Goal: Check status: Check status

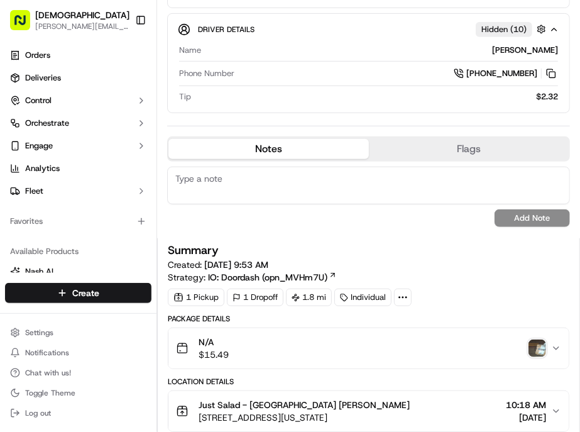
scroll to position [209, 0]
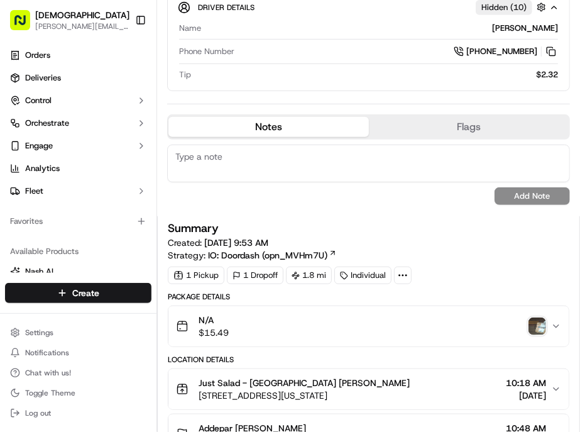
click at [539, 317] on img "button" at bounding box center [538, 326] width 18 height 18
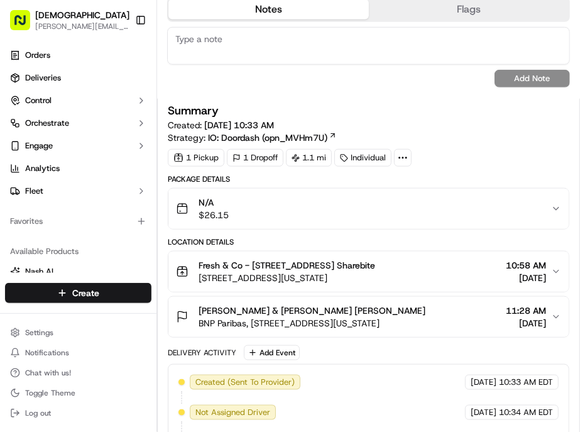
click at [434, 259] on div "Fresh & Co - 499 7th Ave Denis Sharebite 499 7th Ave, New York, NY 10018, USA 1…" at bounding box center [363, 271] width 375 height 25
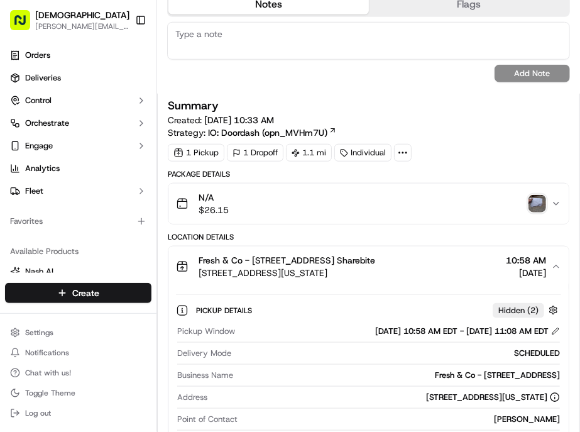
scroll to position [349, 0]
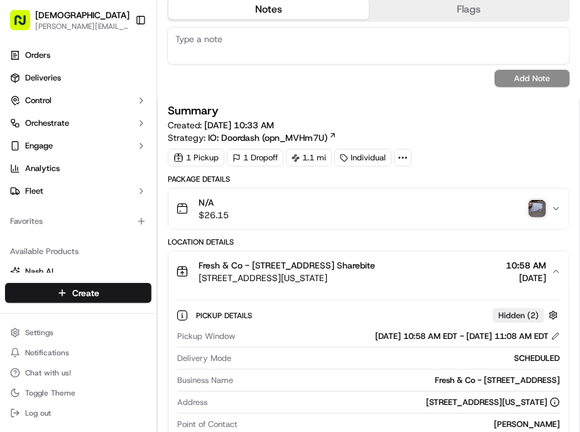
click at [537, 200] on img "button" at bounding box center [538, 209] width 18 height 18
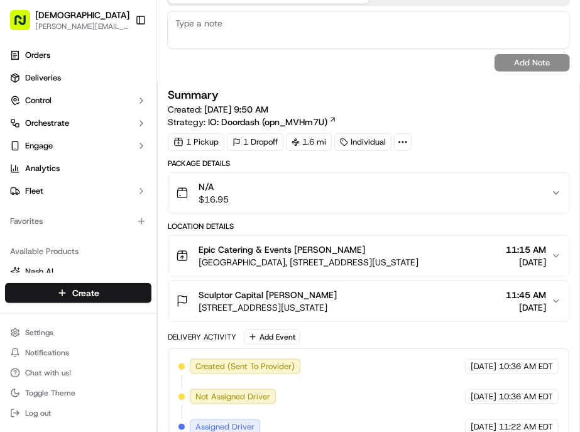
scroll to position [349, 0]
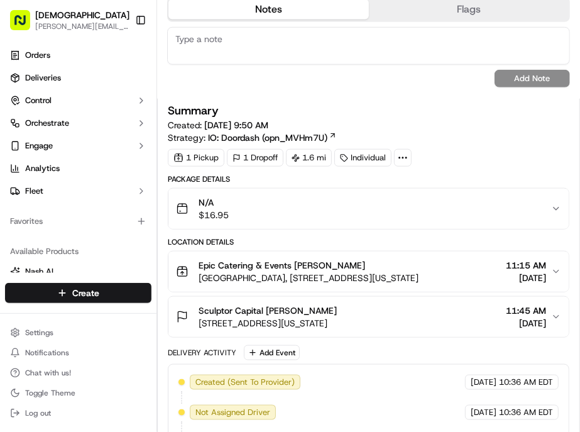
click at [511, 272] on span "09/16/2025" at bounding box center [526, 278] width 40 height 13
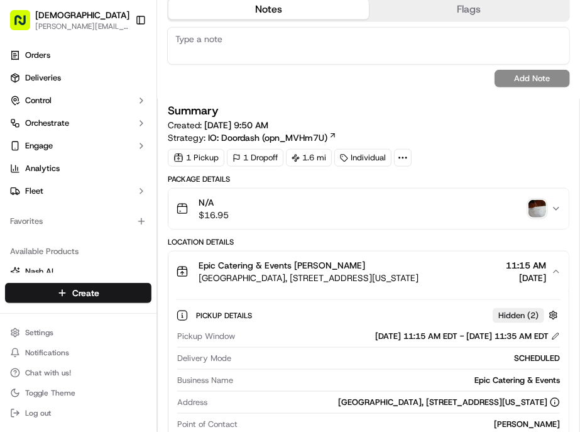
click at [539, 200] on img "button" at bounding box center [538, 209] width 18 height 18
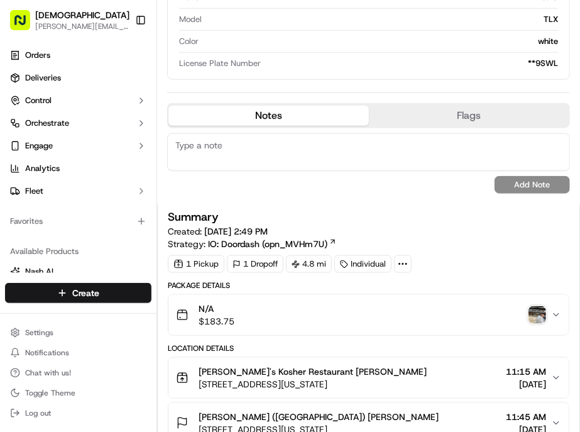
scroll to position [419, 0]
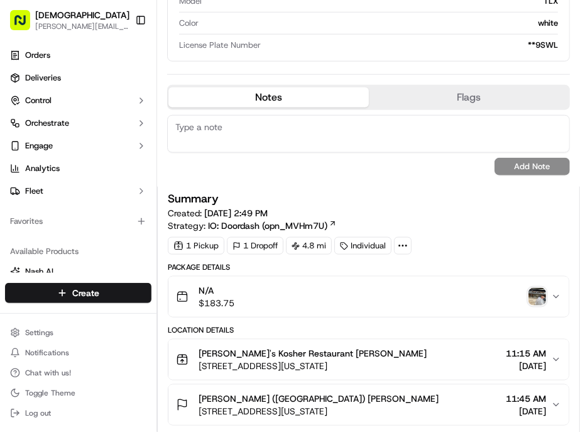
click at [541, 288] on img "button" at bounding box center [538, 297] width 18 height 18
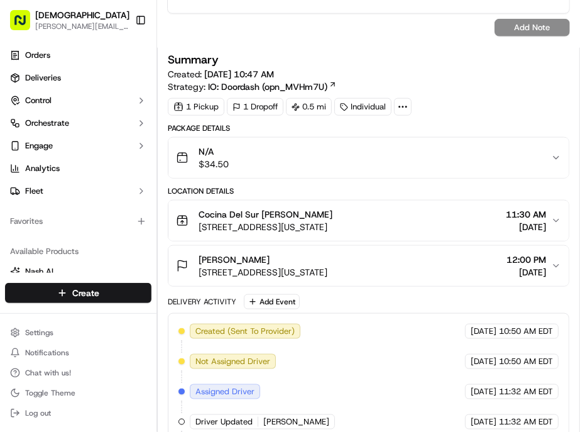
scroll to position [419, 0]
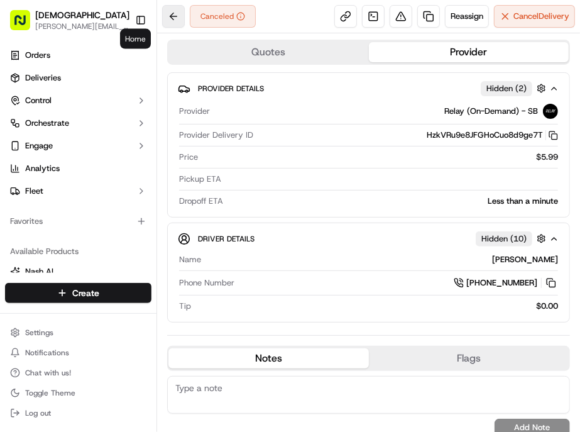
click at [162, 16] on button at bounding box center [173, 16] width 23 height 23
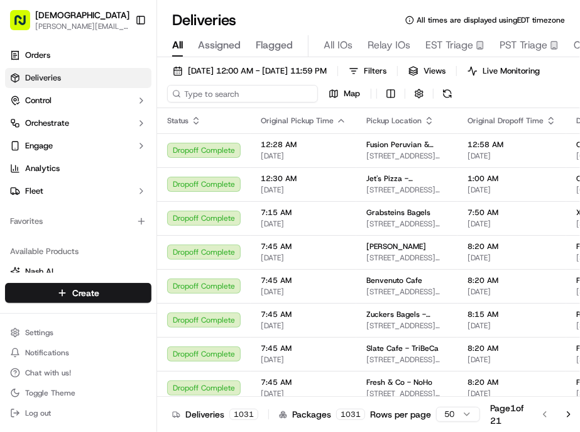
click at [221, 85] on input at bounding box center [242, 94] width 151 height 18
paste input "Joseph Hunt"
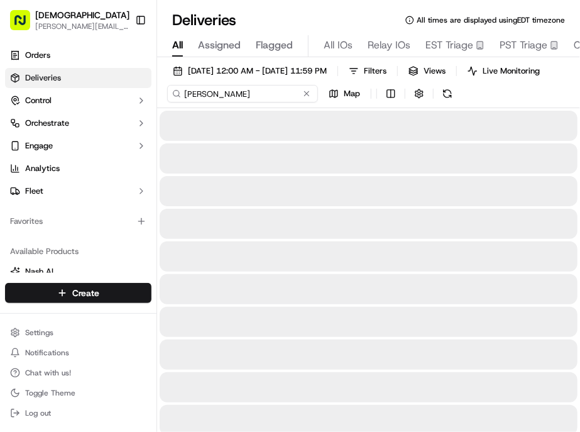
type input "Joseph Hunt"
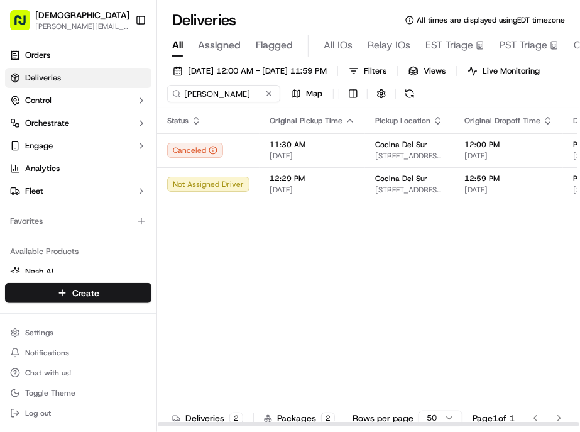
scroll to position [0, 89]
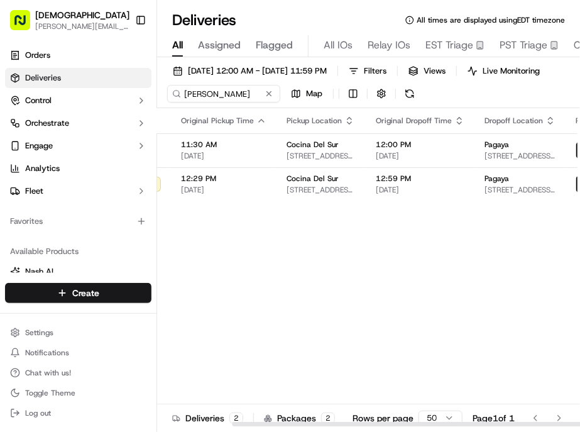
drag, startPoint x: 300, startPoint y: 404, endPoint x: 526, endPoint y: 241, distance: 278.8
click at [445, 422] on div at bounding box center [443, 424] width 422 height 4
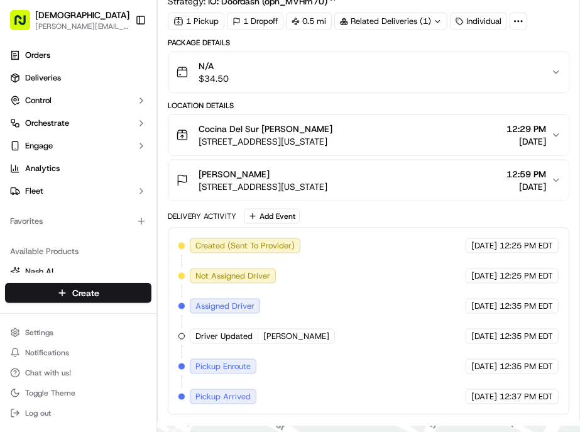
scroll to position [516, 0]
